Goal: Communication & Community: Answer question/provide support

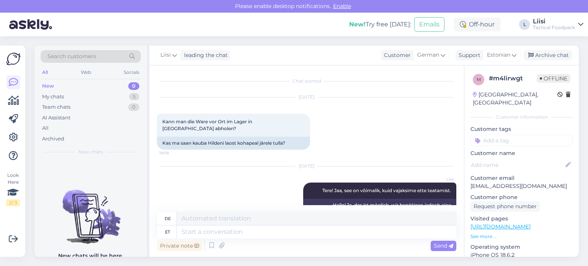
scroll to position [15, 0]
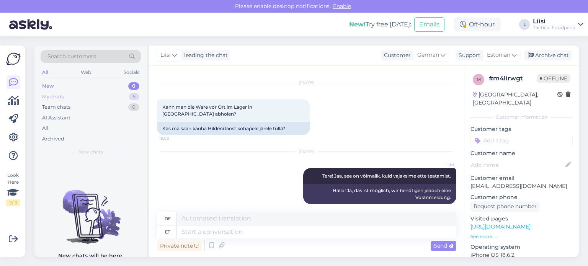
click at [103, 93] on div "My chats 5" at bounding box center [91, 96] width 100 height 11
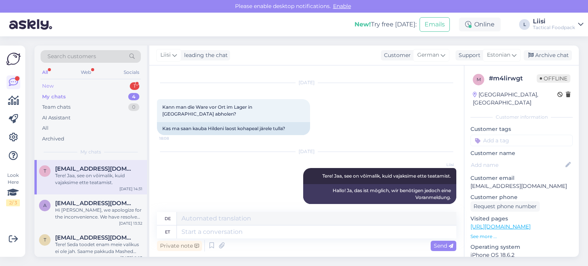
click at [101, 83] on div "New 1" at bounding box center [91, 86] width 100 height 11
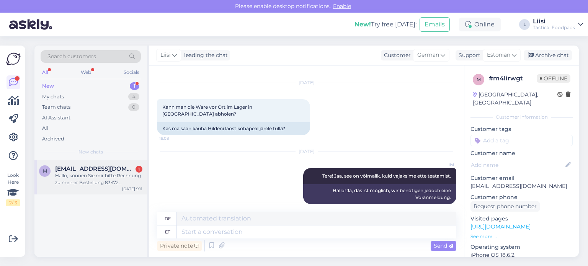
click at [102, 174] on div "Hallo, können Sie mir bitte Rechnung zu meiner Bestellung 83472 zusenden?" at bounding box center [98, 179] width 87 height 14
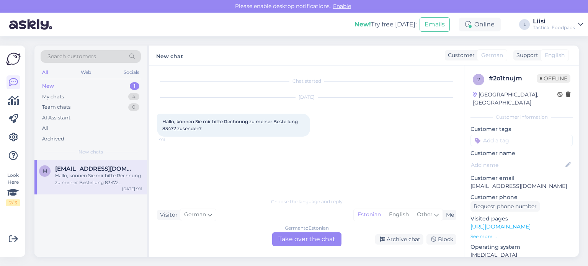
click at [296, 237] on div "German to Estonian Take over the chat" at bounding box center [306, 239] width 69 height 14
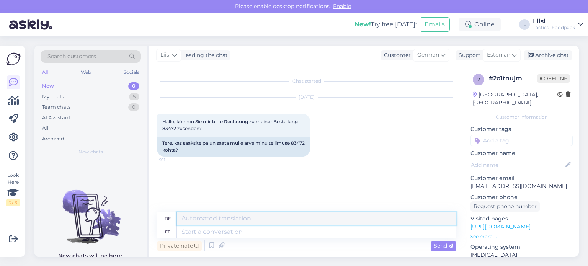
click at [217, 222] on textarea at bounding box center [316, 218] width 279 height 13
click at [212, 234] on textarea at bounding box center [316, 231] width 279 height 13
type textarea "Hallo!"
type textarea "Hallo! Ja, ge"
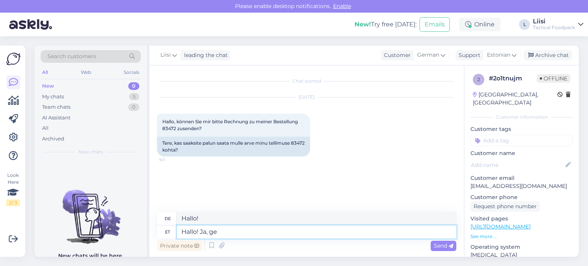
type textarea "Hallo! Ja,"
type textarea "Hallo! Ja, gerne, d"
type textarea "Hallo! [PERSON_NAME], bitte."
type textarea "Hallo! Ja, gerne, die kommt i"
type textarea "Hallo! [PERSON_NAME], bitte, sie kommt."
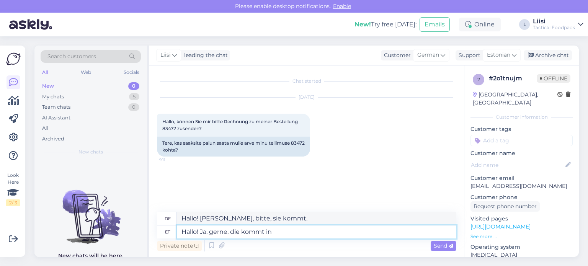
type textarea "Hallo! Ja, gerne, die kommt in"
type textarea "Hallo! Und, gerne, die kommt rein"
type textarea "Hallo! Ja, gerne, die kommt in einer"
type textarea "Hallo! Und, gerne, die kommt in einer"
type textarea "Hallo! Ja, gerne, die kommt in einer separaten"
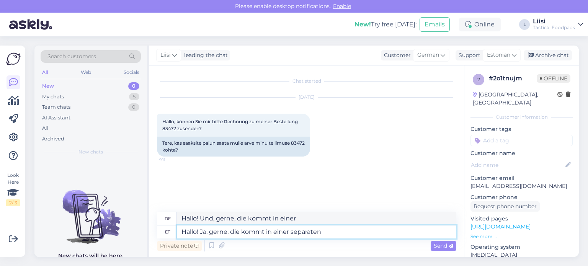
type textarea "Hallo! Und, gerne, die kommt in einem separaten"
type textarea "Hallo! Ja, gerne, die kommt in einer separaten Email."
type textarea "Hallo! Und, gerne, die kommt in einer separaten E-Mail."
paste textarea "vabandage ebameeldivuste pärast, me tegime eelmisel nädalal süsteemiuuendusi"
type textarea "Hallo! Ja, gerne, die kommt in einer separaten Email. vabandage ebameeldivuste …"
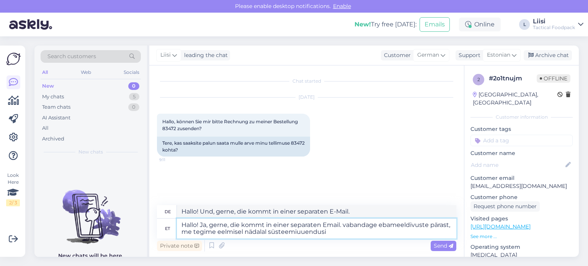
type textarea "Hallo! [PERSON_NAME], bitte. Die E-Mail wird separat verschickt. Entschuldigen …"
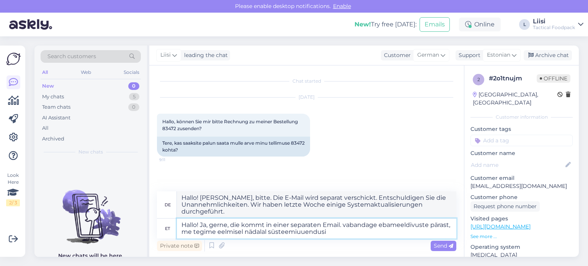
click at [346, 224] on textarea "Hallo! Ja, gerne, die kommt in einer separaten Email. vabandage ebameeldivuste …" at bounding box center [316, 229] width 279 height 20
type textarea "Hallo! Ja, gerne, die kommt in einer separaten Email. Vabandage ebameeldivuste …"
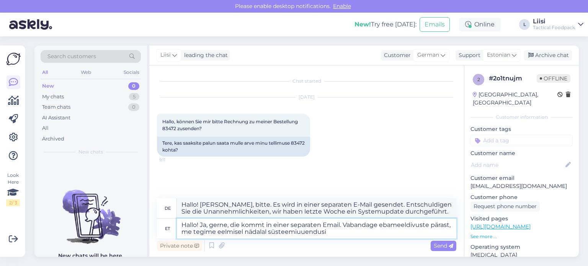
type textarea "Hallo! [PERSON_NAME], bitte. Die E-Mail wird separat verschickt. Entschuldigen …"
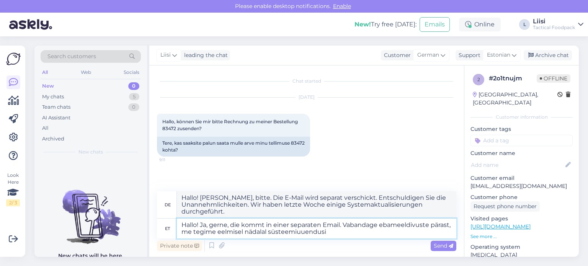
type textarea "Hallo! Ja, gerne, die kommt in einer separaten Email. abandage ebameeldivuste p…"
type textarea "Hallo! [PERSON_NAME], bitte. Es wird in einer separaten E-Mail gesendet. Entsch…"
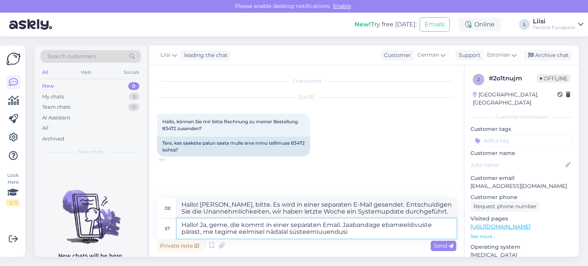
type textarea "Hallo! Ja, gerne, die kommt in einer separaten Email. Ja abandage ebameeldivust…"
type textarea "Hallo! [PERSON_NAME], bitte. Die Antwort kommt in einer separaten E-Mail. Entsc…"
type textarea "Hallo! Ja, gerne, die kommt in einer separaten Email. Ja vabandage ebameeldivus…"
type textarea "Hallo! [PERSON_NAME], bitte. Die Antwort kommt in einer separaten E-Mail. Entsc…"
click at [359, 233] on textarea "Hallo! Ja, gerne, die kommt in einer separaten Email. Ja vabandage ebameeldivus…" at bounding box center [316, 229] width 279 height 20
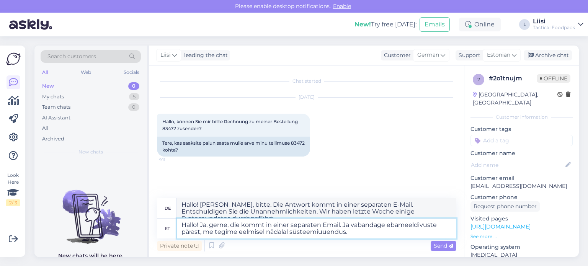
type textarea "Hallo! Ja, gerne, die kommt in einer separaten Email. Ja vabandage ebameeldivus…"
type textarea "Hallo! [PERSON_NAME], bitte. Die Antwort kommt in einer separaten E-Mail. Entsc…"
type textarea "Hallo! Ja, gerne, die kommt in einer separaten Email. Ja vabandage ebameeldivus…"
click at [436, 246] on span "Send" at bounding box center [444, 245] width 20 height 7
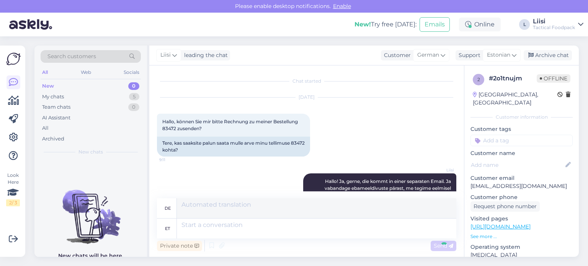
scroll to position [33, 0]
